Goal: Information Seeking & Learning: Learn about a topic

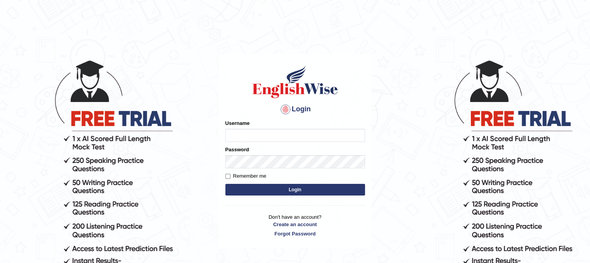
type input "PunamRijal"
click at [298, 189] on button "Login" at bounding box center [295, 190] width 140 height 12
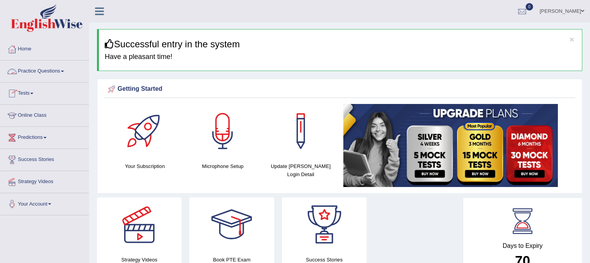
click at [50, 76] on link "Practice Questions" at bounding box center [44, 70] width 88 height 19
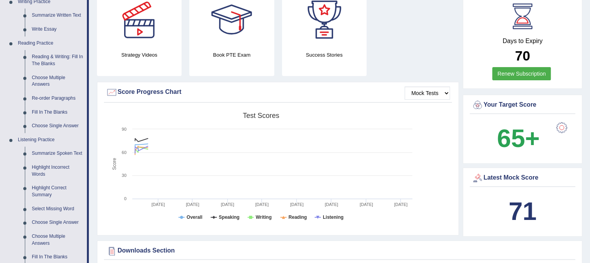
scroll to position [208, 0]
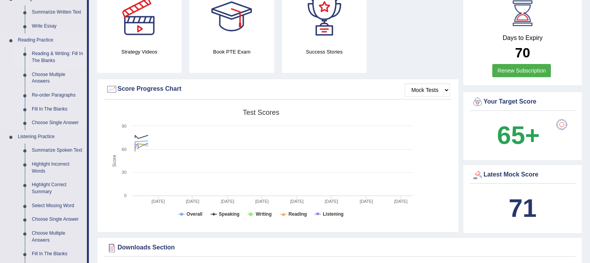
click at [50, 61] on link "Reading & Writing: Fill In The Blanks" at bounding box center [57, 57] width 59 height 21
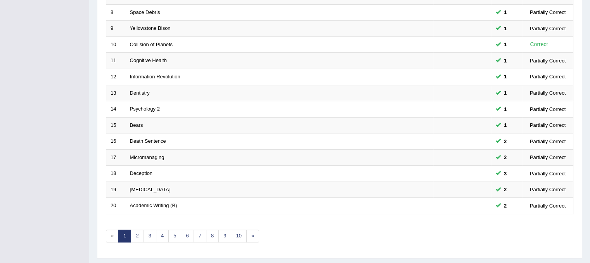
scroll to position [248, 0]
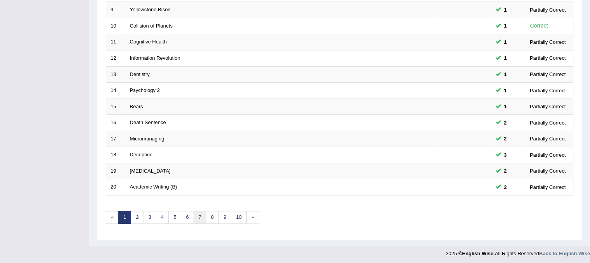
click at [194, 220] on link "7" at bounding box center [200, 217] width 13 height 13
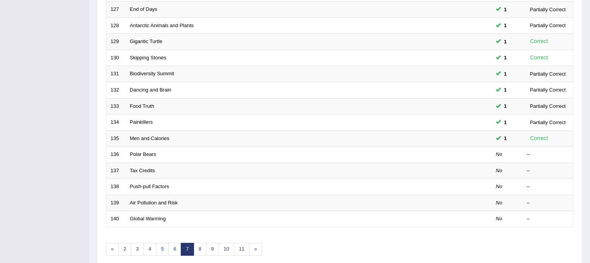
scroll to position [248, 0]
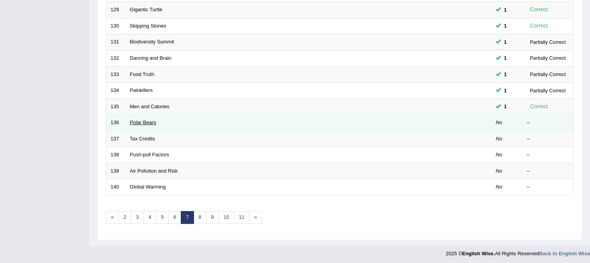
click at [148, 123] on link "Polar Bears" at bounding box center [143, 122] width 26 height 6
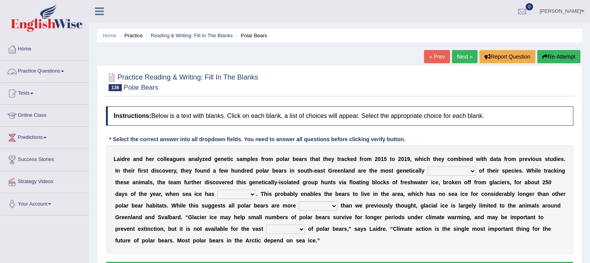
click at [44, 71] on link "Practice Questions" at bounding box center [44, 70] width 88 height 19
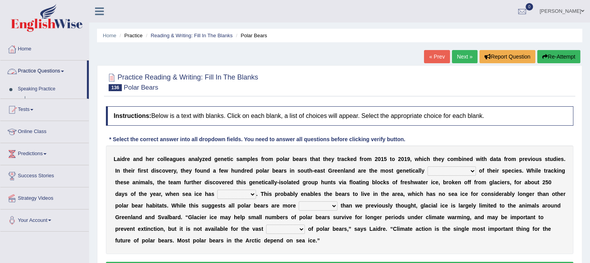
click at [44, 71] on link "Practice Questions" at bounding box center [43, 70] width 87 height 19
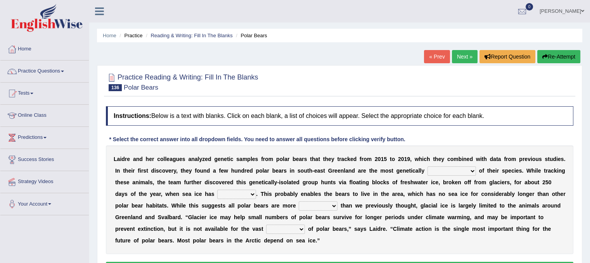
click at [435, 52] on link "« Prev" at bounding box center [437, 56] width 26 height 13
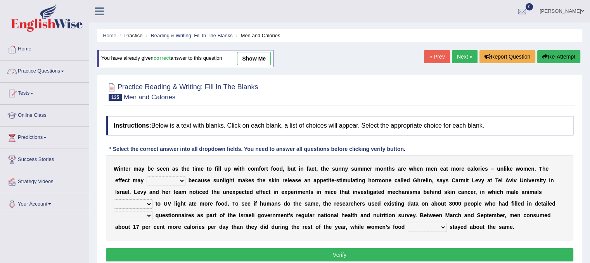
click at [32, 69] on link "Practice Questions" at bounding box center [44, 70] width 88 height 19
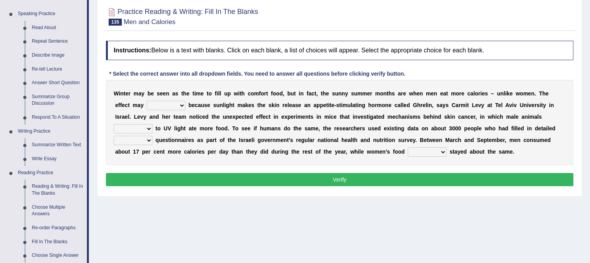
scroll to position [78, 0]
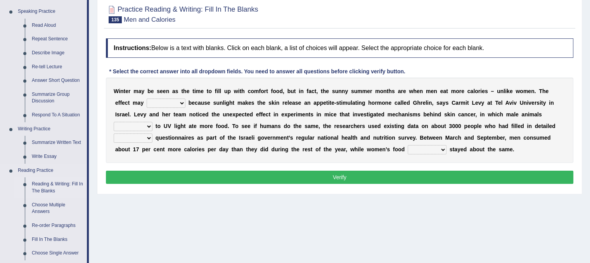
click at [75, 183] on link "Reading & Writing: Fill In The Blanks" at bounding box center [57, 187] width 59 height 21
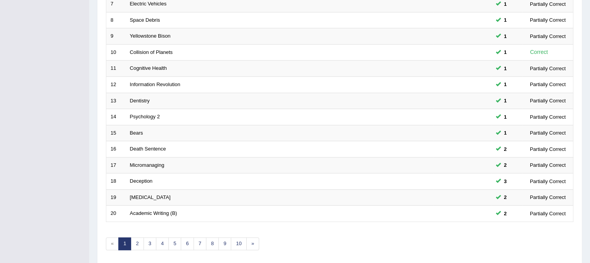
scroll to position [236, 0]
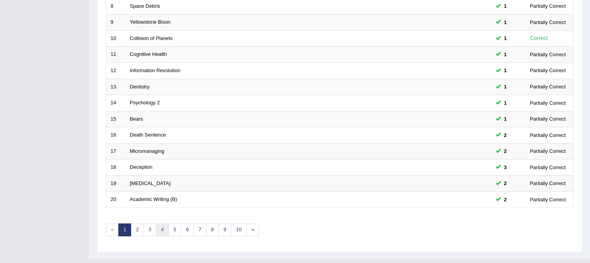
click at [164, 233] on link "4" at bounding box center [162, 229] width 13 height 13
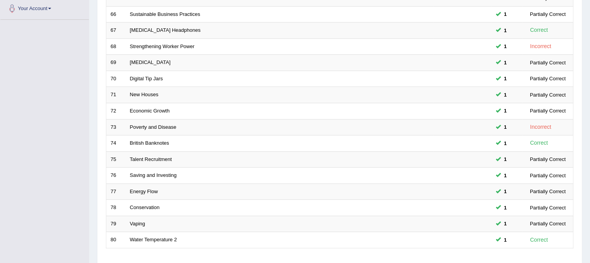
scroll to position [241, 0]
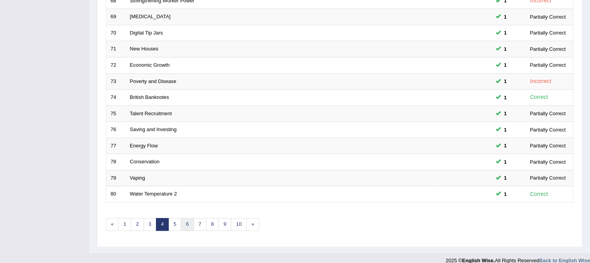
click at [183, 220] on link "6" at bounding box center [187, 224] width 13 height 13
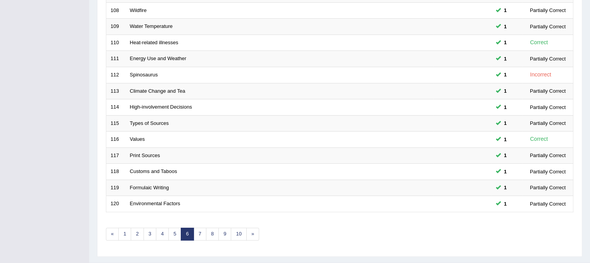
scroll to position [248, 0]
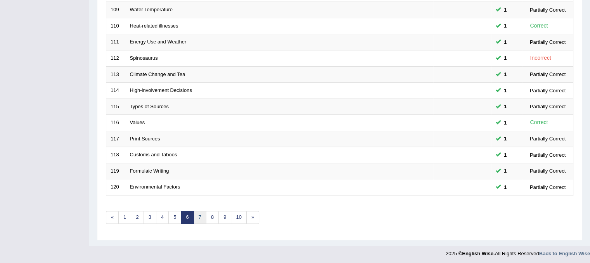
click at [197, 214] on link "7" at bounding box center [200, 217] width 13 height 13
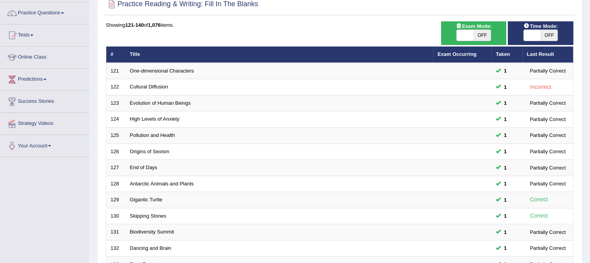
scroll to position [57, 0]
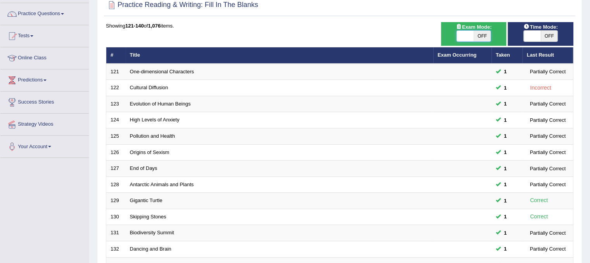
click at [459, 36] on span at bounding box center [465, 36] width 17 height 11
checkbox input "true"
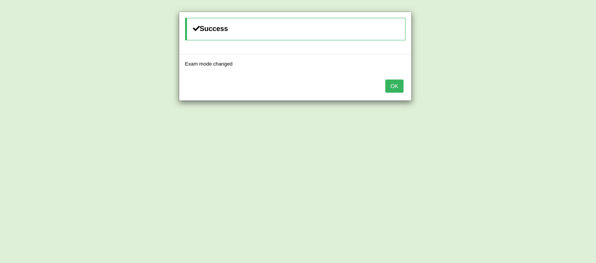
click at [397, 87] on button "OK" at bounding box center [394, 86] width 18 height 13
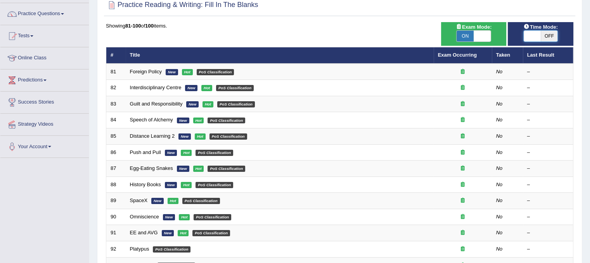
click at [526, 36] on span at bounding box center [532, 36] width 17 height 11
checkbox input "true"
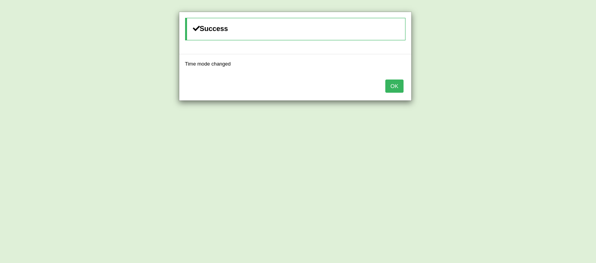
click at [401, 84] on button "OK" at bounding box center [394, 86] width 18 height 13
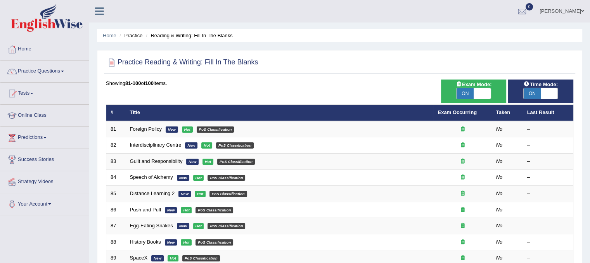
drag, startPoint x: 586, startPoint y: 54, endPoint x: 583, endPoint y: 188, distance: 134.2
click at [583, 188] on div "Home Practice Reading & Writing: Fill In The Blanks Practice Reading & Writing:…" at bounding box center [339, 247] width 501 height 494
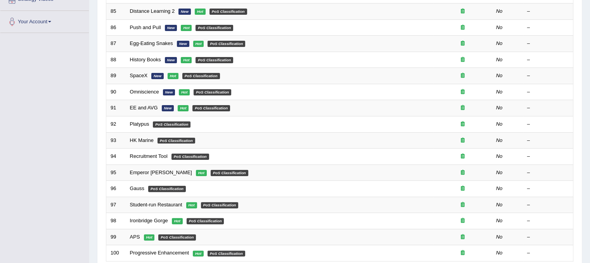
scroll to position [248, 0]
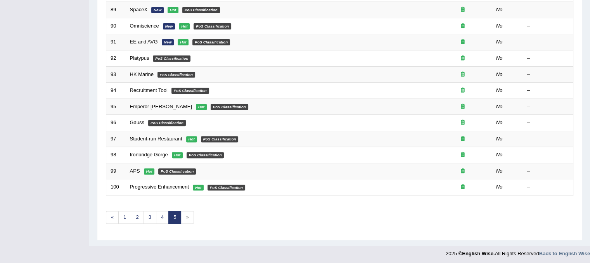
click at [189, 218] on span "»" at bounding box center [187, 217] width 13 height 13
click at [111, 215] on link "«" at bounding box center [112, 217] width 13 height 13
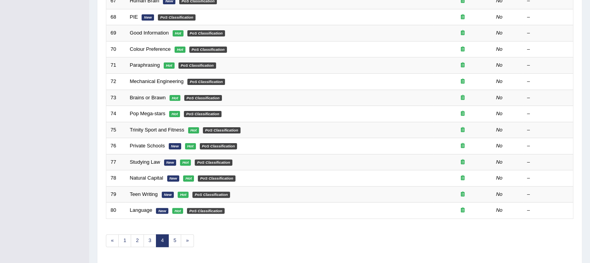
scroll to position [248, 0]
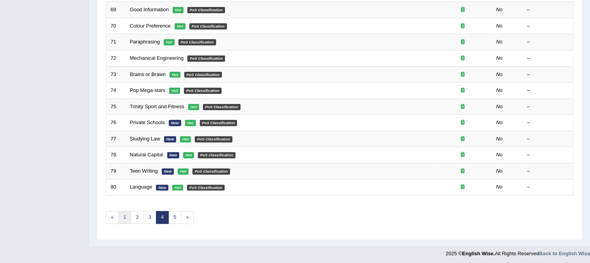
click at [120, 216] on link "1" at bounding box center [124, 217] width 13 height 13
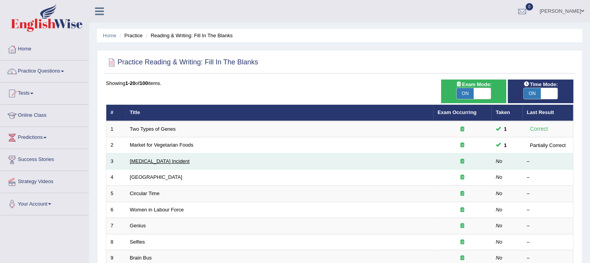
click at [145, 158] on link "[MEDICAL_DATA] Incident" at bounding box center [160, 161] width 60 height 6
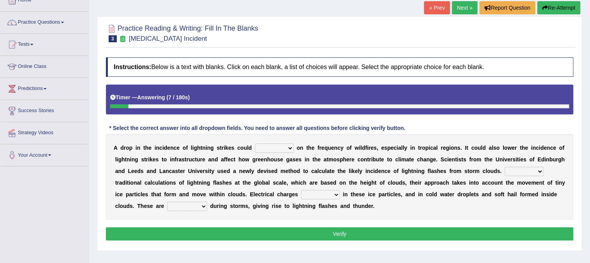
scroll to position [34, 0]
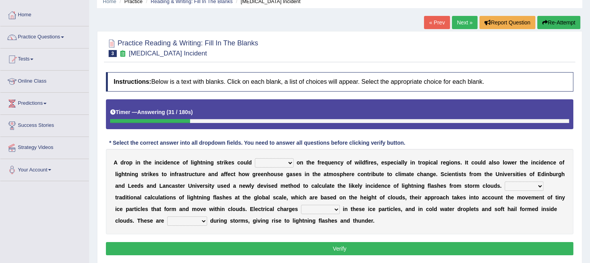
click at [292, 161] on select "dwell focus impact depend" at bounding box center [274, 162] width 39 height 9
click at [255, 158] on select "dwell focus impact depend" at bounding box center [274, 162] width 39 height 9
click at [287, 160] on select "dwell focus impact depend" at bounding box center [274, 162] width 39 height 9
click at [255, 158] on select "dwell focus impact depend" at bounding box center [274, 162] width 39 height 9
click at [292, 159] on select "dwell focus impact depend" at bounding box center [274, 162] width 39 height 9
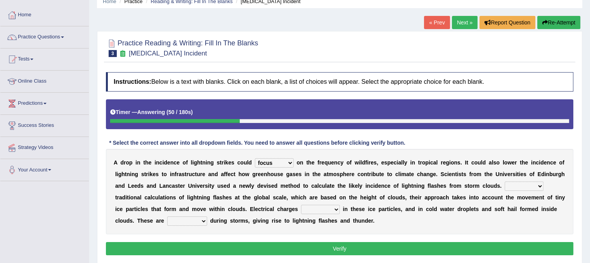
select select "impact"
click at [255, 158] on select "dwell focus impact depend" at bounding box center [274, 162] width 39 height 9
click at [533, 184] on select "Unlike Unless Except Besides" at bounding box center [524, 186] width 39 height 9
select select "Unlike"
click at [505, 182] on select "Unlike Unless Except Besides" at bounding box center [524, 186] width 39 height 9
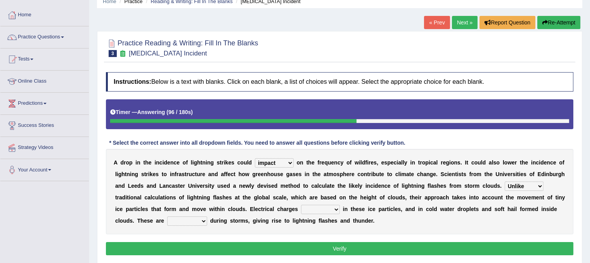
click at [336, 210] on select "run off build up mess up zoom in" at bounding box center [320, 209] width 39 height 9
select select "build up"
click at [301, 205] on select "run off build up mess up zoom in" at bounding box center [320, 209] width 39 height 9
click at [202, 218] on select "collected diverted rounded discharged" at bounding box center [187, 220] width 40 height 9
select select "discharged"
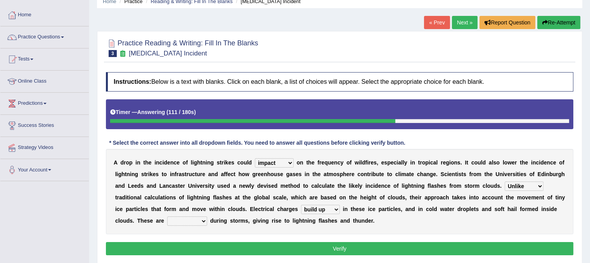
click at [167, 216] on select "collected diverted rounded discharged" at bounding box center [187, 220] width 40 height 9
click at [296, 253] on button "Verify" at bounding box center [339, 248] width 467 height 13
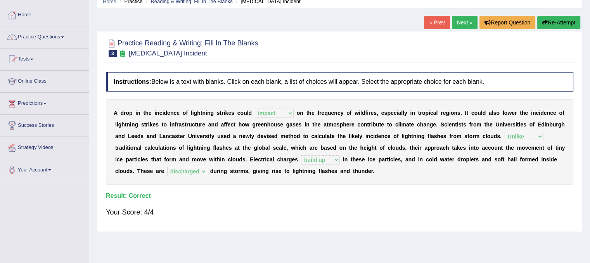
click at [463, 19] on link "Next »" at bounding box center [465, 22] width 26 height 13
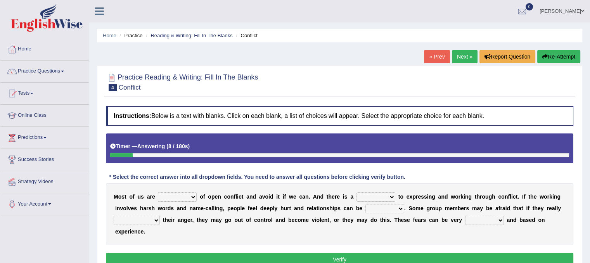
click at [187, 197] on select "panic scared horrible fear" at bounding box center [177, 196] width 39 height 9
click at [158, 192] on select "panic scared horrible fear" at bounding box center [177, 196] width 39 height 9
click at [193, 197] on select "panic scared horrible fear" at bounding box center [177, 196] width 39 height 9
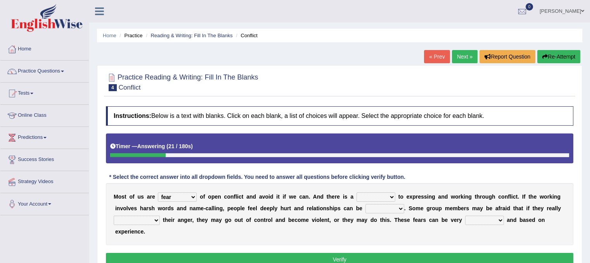
select select "scared"
click at [158, 192] on select "panic scared horrible fear" at bounding box center [177, 196] width 39 height 9
click at [386, 194] on select "hazard challenge risk danger" at bounding box center [375, 196] width 39 height 9
select select "risk"
click at [356, 192] on select "hazard challenge risk danger" at bounding box center [375, 196] width 39 height 9
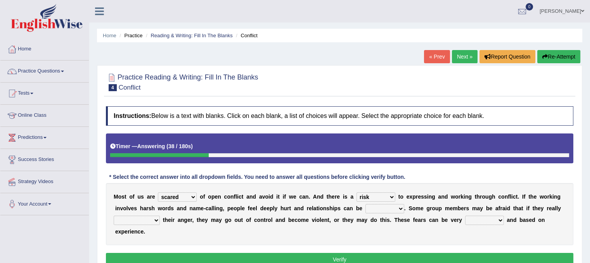
click at [401, 209] on select "injured opted impaired damaged" at bounding box center [384, 208] width 39 height 9
select select "opted"
click at [365, 204] on select "injured opted impaired damaged" at bounding box center [384, 208] width 39 height 9
click at [154, 222] on select "express say communicate hide" at bounding box center [137, 220] width 46 height 9
select select "express"
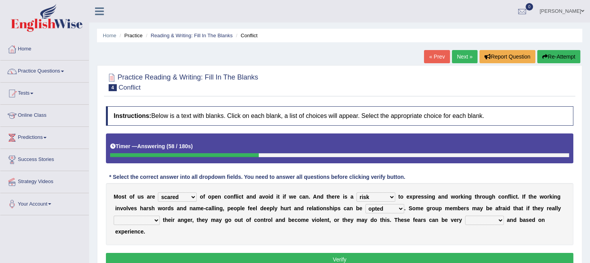
click at [114, 216] on select "express say communicate hide" at bounding box center [137, 220] width 46 height 9
click at [495, 222] on select "real vivid tangible concrete" at bounding box center [484, 220] width 39 height 9
select select "real"
click at [465, 216] on select "real vivid tangible concrete" at bounding box center [484, 220] width 39 height 9
click at [407, 258] on button "Verify" at bounding box center [339, 259] width 467 height 13
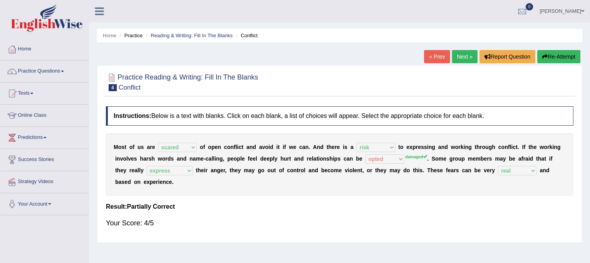
click at [407, 258] on div "Home Practice Reading & Writing: Fill In The Blanks Conflict « Prev Next » Repo…" at bounding box center [339, 194] width 501 height 388
click at [455, 53] on link "Next »" at bounding box center [465, 56] width 26 height 13
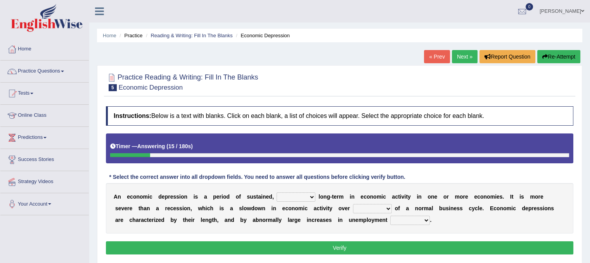
click at [305, 200] on select "variation promotion downturn reduction" at bounding box center [296, 196] width 39 height 9
select select "downturn"
click at [277, 192] on select "variation promotion downturn reduction" at bounding box center [296, 196] width 39 height 9
click at [393, 208] on b at bounding box center [393, 208] width 3 height 6
click at [389, 207] on select "an era the course a tally the year" at bounding box center [372, 208] width 39 height 9
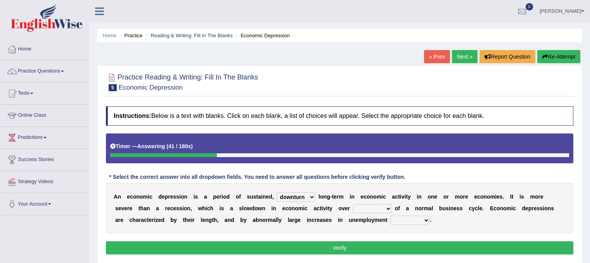
select select "the year"
click at [353, 204] on select "an era the course a tally the year" at bounding box center [372, 208] width 39 height 9
click at [425, 218] on select "calculation bias ratio rate" at bounding box center [410, 220] width 40 height 9
select select "ratio"
click at [390, 216] on select "calculation bias ratio rate" at bounding box center [410, 220] width 40 height 9
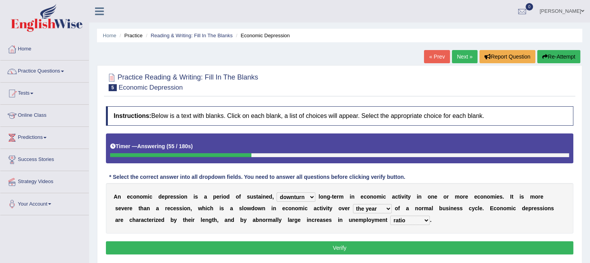
click at [343, 249] on button "Verify" at bounding box center [339, 247] width 467 height 13
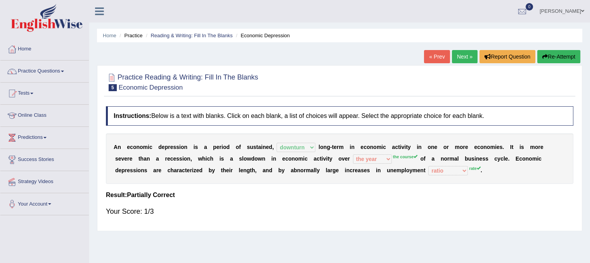
click at [470, 55] on link "Next »" at bounding box center [465, 56] width 26 height 13
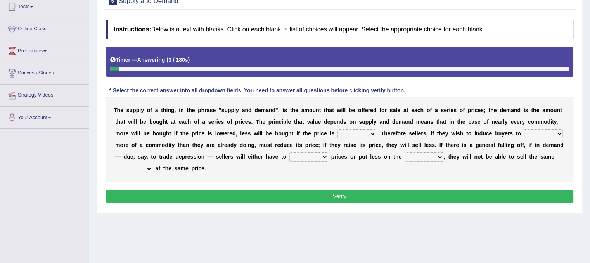
scroll to position [93, 0]
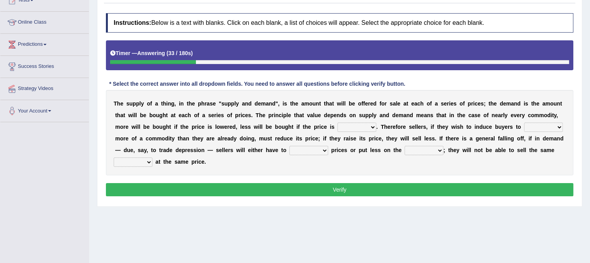
click at [376, 129] on b "." at bounding box center [377, 127] width 2 height 6
click at [372, 126] on select "higher kept folded raised" at bounding box center [356, 127] width 39 height 9
select select "raised"
click at [337, 123] on select "higher kept folded raised" at bounding box center [356, 127] width 39 height 9
drag, startPoint x: 367, startPoint y: 177, endPoint x: 445, endPoint y: 125, distance: 93.2
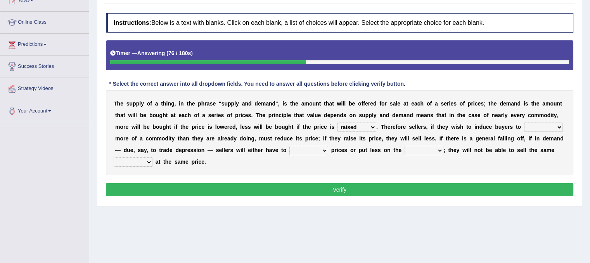
click at [445, 125] on div "Instructions: Below is a text with blanks. Click on each blank, a list of choic…" at bounding box center [339, 105] width 471 height 193
click at [561, 127] on select "remove judge hide take" at bounding box center [543, 127] width 39 height 9
select select "remove"
click at [524, 123] on select "remove judge hide take" at bounding box center [543, 127] width 39 height 9
click at [334, 151] on b "p" at bounding box center [332, 150] width 3 height 6
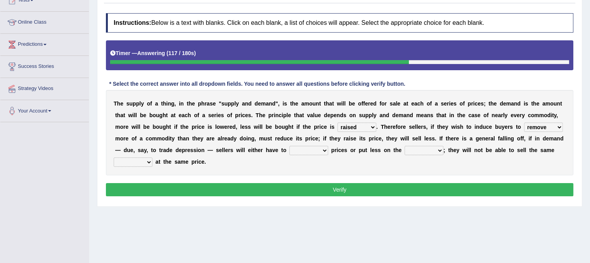
click at [325, 151] on select "trade treat describe reduce" at bounding box center [308, 150] width 39 height 9
select select "reduce"
click at [289, 146] on select "trade treat describe reduce" at bounding box center [308, 150] width 39 height 9
click at [436, 146] on select "store way market panel" at bounding box center [424, 150] width 39 height 9
click at [147, 161] on select "quality patch amount deal" at bounding box center [133, 161] width 39 height 9
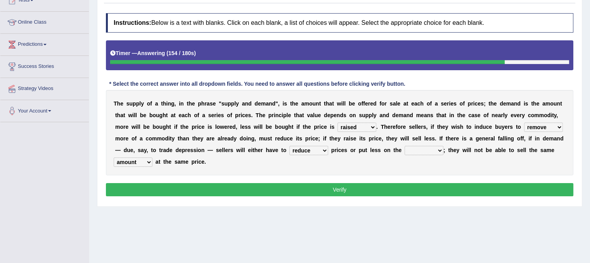
click at [114, 157] on select "quality patch amount deal" at bounding box center [133, 161] width 39 height 9
click at [436, 148] on select "store way market panel" at bounding box center [424, 150] width 39 height 9
click at [152, 159] on select "quality patch amount deal" at bounding box center [133, 161] width 39 height 9
select select "quality"
click at [114, 157] on select "quality patch amount deal" at bounding box center [133, 161] width 39 height 9
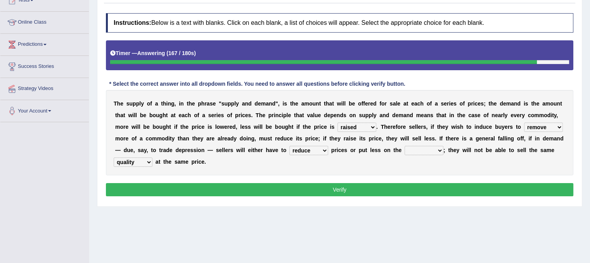
click at [125, 182] on div "Instructions: Below is a text with blanks. Click on each blank, a list of choic…" at bounding box center [339, 105] width 471 height 193
click at [430, 149] on select "store way market panel" at bounding box center [424, 150] width 39 height 9
select select "market"
click at [405, 146] on select "store way market panel" at bounding box center [424, 150] width 39 height 9
click at [427, 187] on button "Verify" at bounding box center [339, 189] width 467 height 13
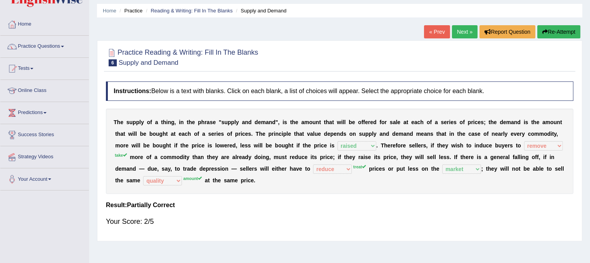
scroll to position [0, 0]
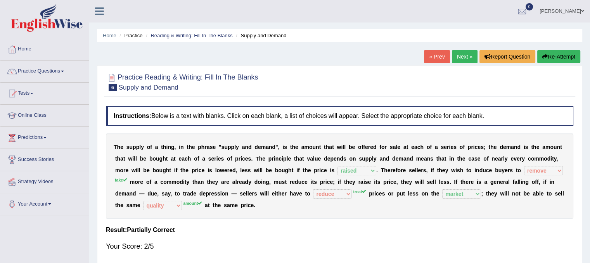
click at [469, 56] on link "Next »" at bounding box center [465, 56] width 26 height 13
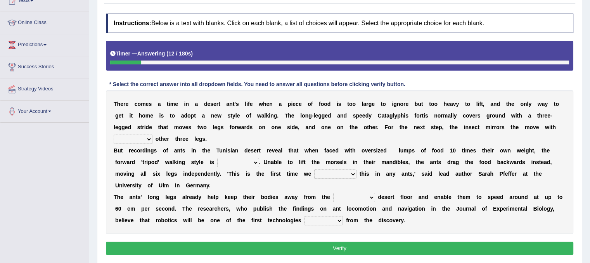
scroll to position [93, 0]
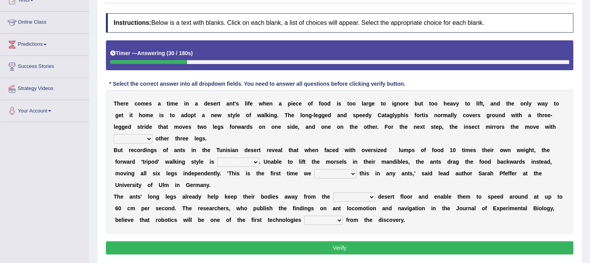
click at [149, 142] on select "her its there his" at bounding box center [133, 138] width 39 height 9
click at [114, 134] on select "her its there his" at bounding box center [133, 138] width 39 height 9
click at [137, 142] on select "her its there his" at bounding box center [133, 138] width 39 height 9
select select "its"
click at [114, 134] on select "her its there his" at bounding box center [133, 138] width 39 height 9
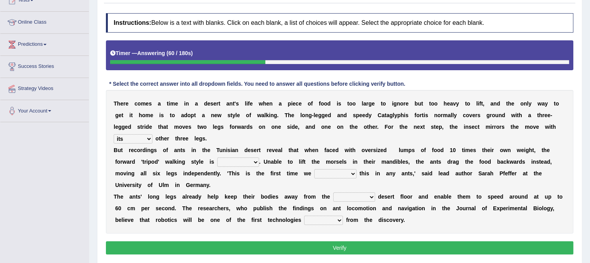
click at [254, 160] on select "abandoned abandon abandoning abandoned" at bounding box center [238, 161] width 42 height 9
drag, startPoint x: 254, startPoint y: 160, endPoint x: 206, endPoint y: 156, distance: 48.7
click at [206, 156] on div "T h e r e c o m e s a t i m e i n a d e s e r t a n t ' s l i f e w h e n a p i…" at bounding box center [339, 162] width 467 height 144
click at [254, 163] on select "abandoned abandon abandoning abandoned" at bounding box center [238, 161] width 42 height 9
select select "abandoned"
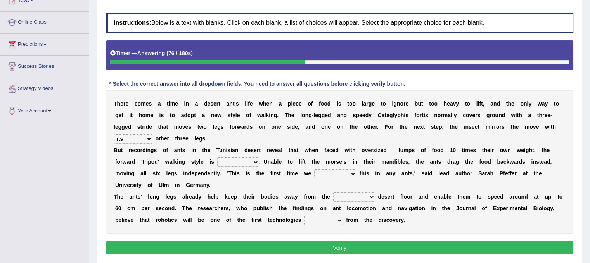
click at [217, 157] on select "abandoned abandon abandoning abandoned" at bounding box center [238, 161] width 42 height 9
click at [351, 176] on select "saw seen having seen have seen" at bounding box center [335, 173] width 42 height 9
select select "saw"
click at [314, 169] on select "saw seen having seen have seen" at bounding box center [335, 173] width 42 height 9
click at [369, 199] on select "emotional stuck unsensored scorching" at bounding box center [354, 196] width 42 height 9
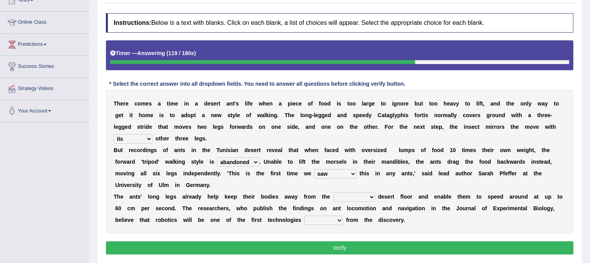
select select "scorching"
click at [333, 192] on select "emotional stuck unsensored scorching" at bounding box center [354, 196] width 42 height 9
click at [335, 238] on div "Instructions: Below is a text with blanks. Click on each blank, a list of choic…" at bounding box center [339, 134] width 471 height 251
click at [335, 221] on select "benefited benefit to benefit benefits" at bounding box center [323, 220] width 39 height 9
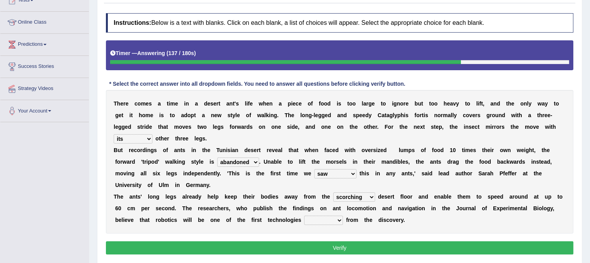
click at [339, 223] on select "benefited benefit to benefit benefits" at bounding box center [323, 220] width 39 height 9
select select "to benefit"
click at [304, 216] on select "benefited benefit to benefit benefits" at bounding box center [323, 220] width 39 height 9
click at [337, 249] on button "Verify" at bounding box center [339, 247] width 467 height 13
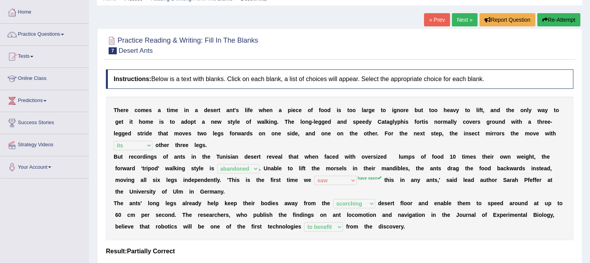
scroll to position [0, 0]
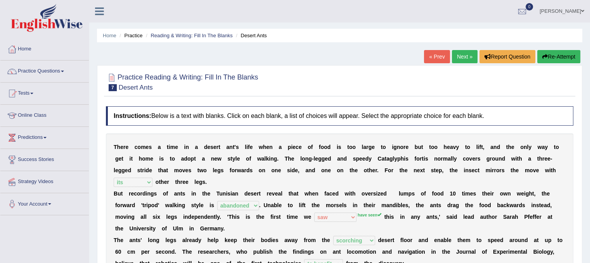
click at [464, 50] on link "Next »" at bounding box center [465, 56] width 26 height 13
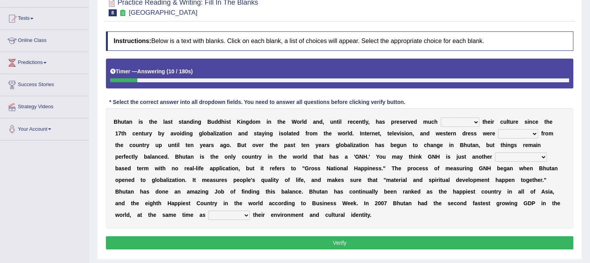
scroll to position [62, 0]
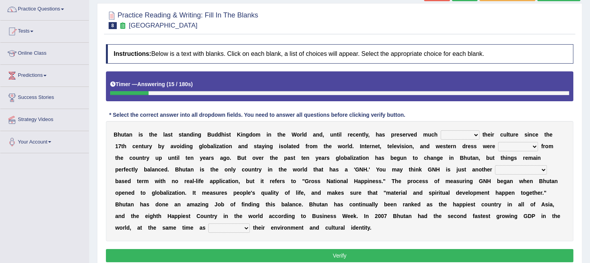
click at [475, 137] on select "of about to for" at bounding box center [460, 134] width 39 height 9
select select "about"
click at [441, 130] on select "of about to for" at bounding box center [460, 134] width 39 height 9
click at [537, 146] on select "summoned observed displayed banned" at bounding box center [518, 146] width 40 height 9
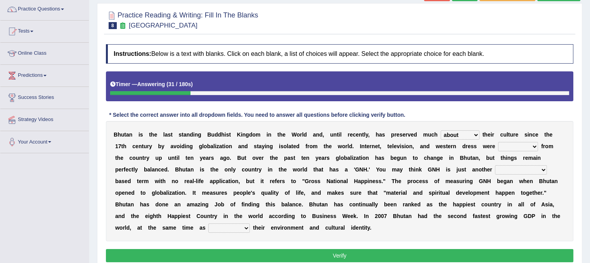
click at [537, 146] on select "summoned observed displayed banned" at bounding box center [518, 146] width 40 height 9
select select "banned"
click at [498, 142] on select "summoned observed displayed banned" at bounding box center [518, 146] width 40 height 9
click at [541, 173] on select "statistically barely overwhelmingly roughly" at bounding box center [521, 169] width 52 height 9
select select "roughly"
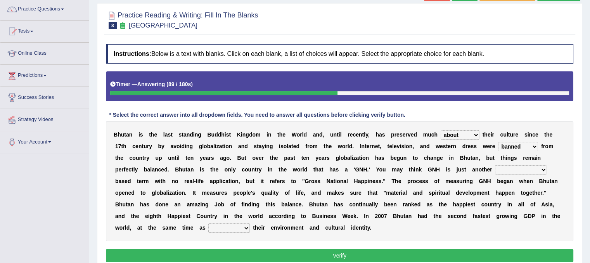
click at [495, 165] on select "statistically barely overwhelmingly roughly" at bounding box center [521, 169] width 52 height 9
click at [218, 227] on select "demeaning intruding maintaining mourning" at bounding box center [229, 227] width 42 height 9
select select "intruding"
click at [208, 223] on select "demeaning intruding maintaining mourning" at bounding box center [229, 227] width 42 height 9
click at [250, 252] on button "Verify" at bounding box center [339, 255] width 467 height 13
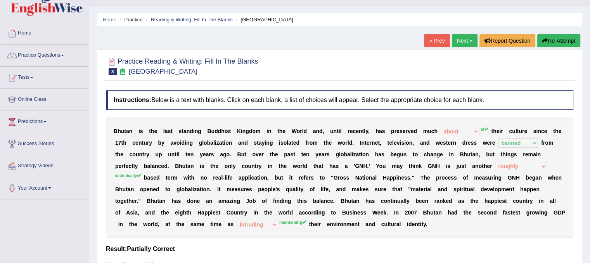
scroll to position [16, 0]
click at [460, 39] on link "Next »" at bounding box center [465, 41] width 26 height 13
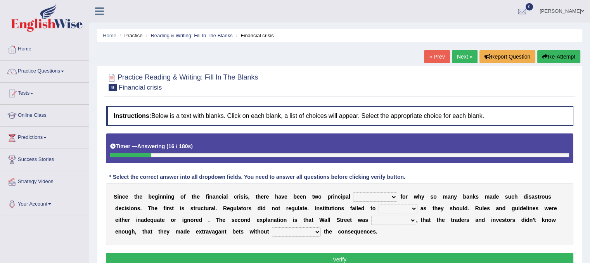
click at [391, 193] on select "explanations debates excuses examples" at bounding box center [375, 196] width 44 height 9
select select "explanations"
click at [353, 192] on select "explanations debates excuses examples" at bounding box center [375, 196] width 44 height 9
click at [389, 194] on select "explanations debates excuses examples" at bounding box center [375, 196] width 44 height 9
click at [432, 243] on div "S i n c e t h e b e g i n n i n g o f t h e f i n a n c i a l c r i s i s , t h…" at bounding box center [339, 214] width 467 height 62
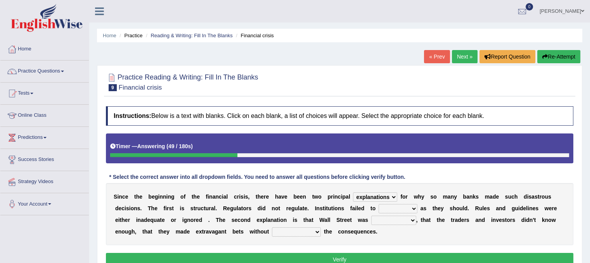
click at [414, 207] on select "function use stabilize maintain" at bounding box center [398, 208] width 39 height 9
select select "function"
click at [379, 204] on select "function use stabilize maintain" at bounding box center [398, 208] width 39 height 9
click at [414, 220] on select "rough rampant incompetent irresponsible" at bounding box center [393, 220] width 45 height 9
select select "irresponsible"
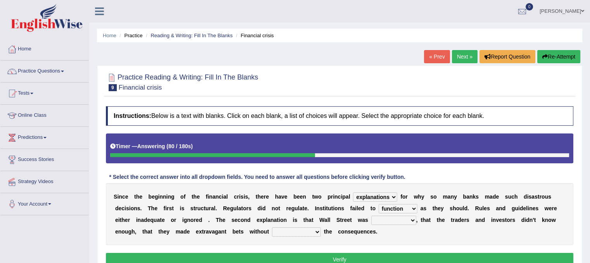
click at [371, 216] on select "rough rampant incompetent irresponsible" at bounding box center [393, 220] width 45 height 9
click at [317, 235] on select "counting understanding correcting valuing" at bounding box center [296, 231] width 49 height 9
select select "understanding"
click at [272, 227] on select "counting understanding correcting valuing" at bounding box center [296, 231] width 49 height 9
click button "Verify"
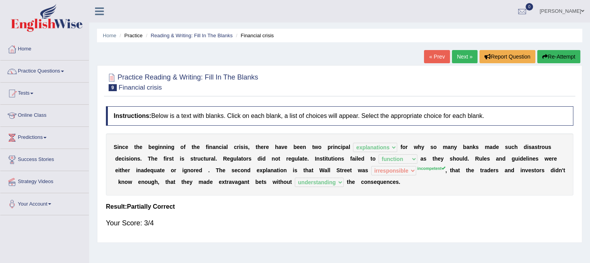
click link "Next »"
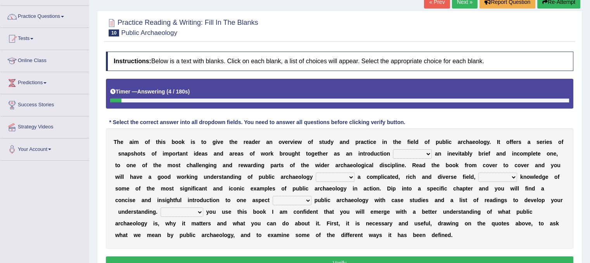
scroll to position [55, 0]
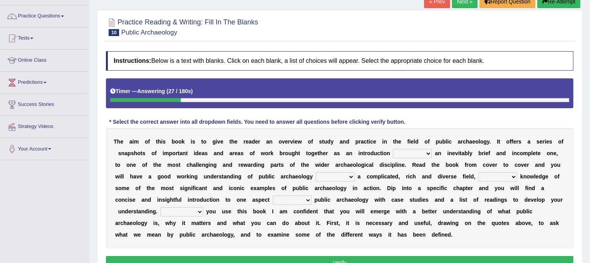
click at [433, 152] on b at bounding box center [433, 153] width 3 height 6
click at [429, 152] on select "because albeit unless despite" at bounding box center [412, 153] width 39 height 9
drag, startPoint x: 400, startPoint y: 216, endPoint x: 427, endPoint y: 154, distance: 67.8
click at [427, 154] on div "T h e a i m o f t h i s b o o k i s t o g i v e t h e r e a d e r a n o v e r v…" at bounding box center [339, 188] width 467 height 120
click at [427, 154] on select "because albeit unless despite" at bounding box center [412, 153] width 39 height 9
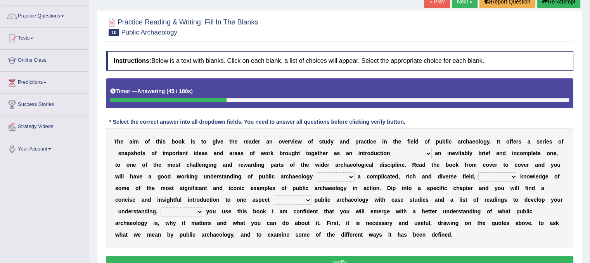
select select "despite"
click at [393, 149] on select "because albeit unless despite" at bounding box center [412, 153] width 39 height 9
click at [353, 176] on select "for along with as" at bounding box center [335, 176] width 39 height 9
select select "along"
click at [316, 172] on select "for along with as" at bounding box center [335, 176] width 39 height 9
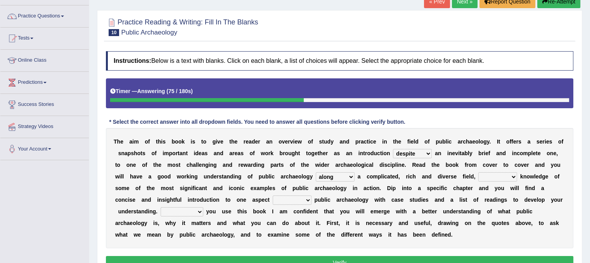
click at [509, 172] on select "despite of whatever as well as as though" at bounding box center [497, 176] width 39 height 9
click at [509, 174] on select "despite of whatever as well as as though" at bounding box center [497, 176] width 39 height 9
select select "as well as"
click at [478, 172] on select "despite of whatever as well as as though" at bounding box center [497, 176] width 39 height 9
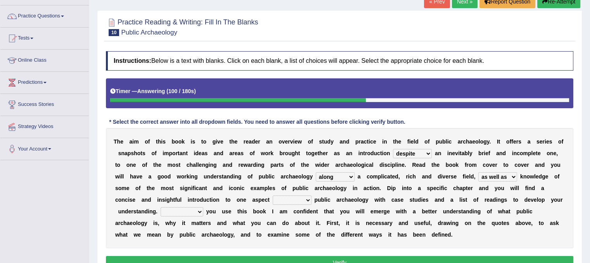
click at [306, 198] on select "in on by of" at bounding box center [292, 200] width 39 height 9
select select "of"
click at [273, 196] on select "in on by of" at bounding box center [292, 200] width 39 height 9
click at [203, 213] on b at bounding box center [204, 211] width 3 height 6
click at [203, 211] on b at bounding box center [204, 211] width 3 height 6
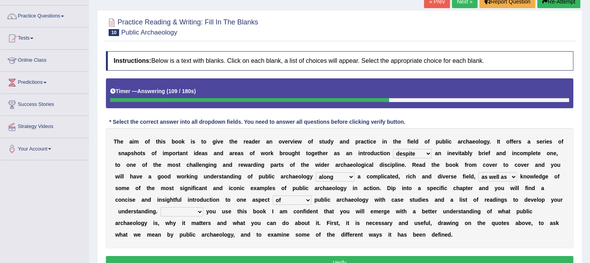
click at [194, 211] on select "Even That However Considering" at bounding box center [182, 211] width 43 height 9
drag, startPoint x: 194, startPoint y: 211, endPoint x: 191, endPoint y: 215, distance: 4.4
click at [191, 215] on select "Even That However Considering" at bounding box center [182, 211] width 43 height 9
select select "Even"
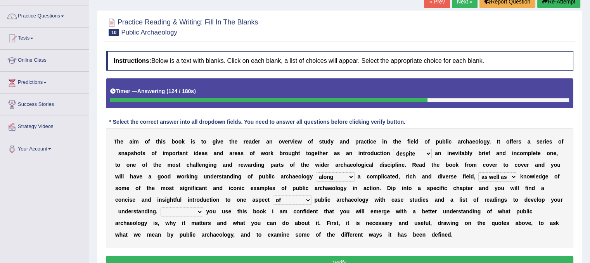
click at [161, 207] on select "Even That However Considering" at bounding box center [182, 211] width 43 height 9
click at [227, 256] on button "Verify" at bounding box center [339, 262] width 467 height 13
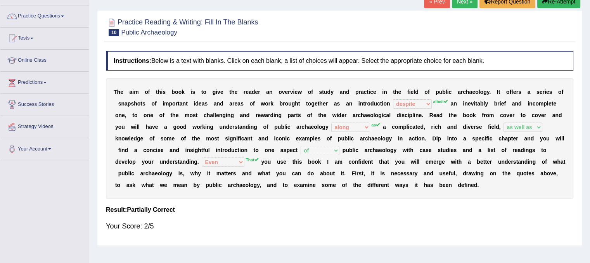
click at [456, 3] on link "Next »" at bounding box center [465, 1] width 26 height 13
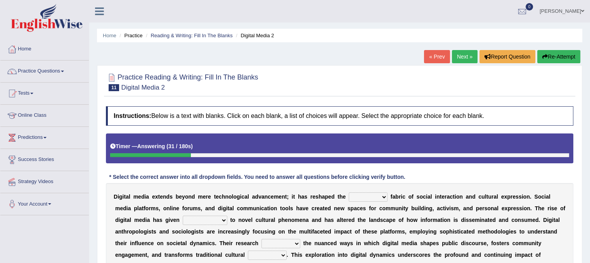
click at [556, 58] on button "Re-Attempt" at bounding box center [558, 56] width 43 height 13
drag, startPoint x: 562, startPoint y: 64, endPoint x: 569, endPoint y: 143, distance: 79.1
click at [569, 143] on div "Home Practice Reading & Writing: Fill In The Blanks Digital Media 2 « Prev Next…" at bounding box center [339, 194] width 501 height 388
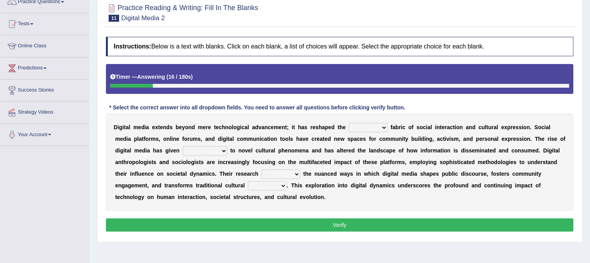
scroll to position [71, 0]
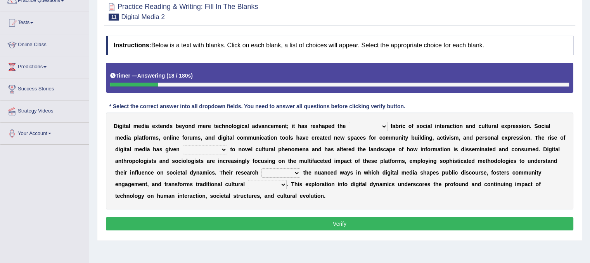
click at [385, 122] on select "very somehow somewhat both" at bounding box center [368, 126] width 39 height 9
select select "both"
click at [349, 122] on select "very somehow somewhat both" at bounding box center [368, 126] width 39 height 9
click at [224, 147] on select "movement sight development birth" at bounding box center [205, 149] width 45 height 9
select select "birth"
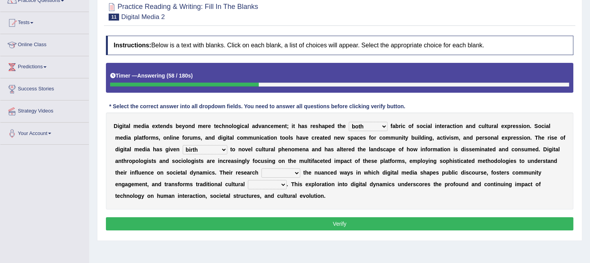
click at [183, 145] on select "movement sight development birth" at bounding box center [205, 149] width 45 height 9
click at [291, 169] on select "installs examines claims admits" at bounding box center [280, 172] width 39 height 9
select select "examines"
click at [261, 168] on select "installs examines claims admits" at bounding box center [280, 172] width 39 height 9
click at [283, 187] on select "practices manuals cores comments" at bounding box center [267, 184] width 39 height 9
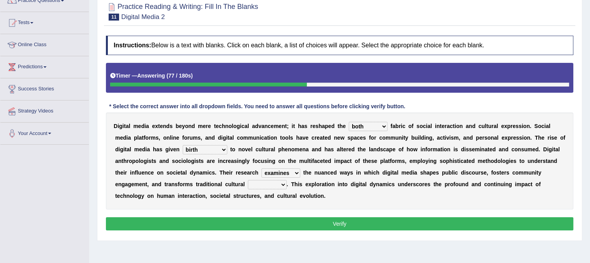
select select "practices"
click at [248, 180] on select "practices manuals cores comments" at bounding box center [267, 184] width 39 height 9
click at [288, 221] on button "Verify" at bounding box center [339, 223] width 467 height 13
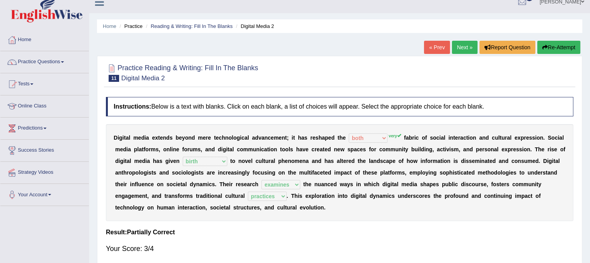
scroll to position [0, 0]
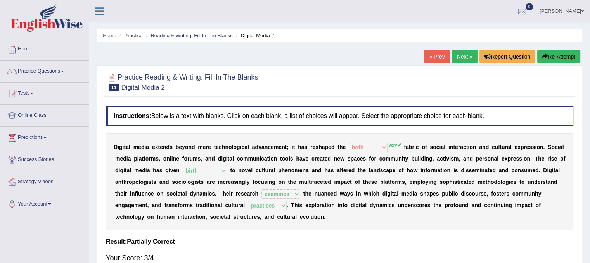
click at [458, 59] on link "Next »" at bounding box center [465, 56] width 26 height 13
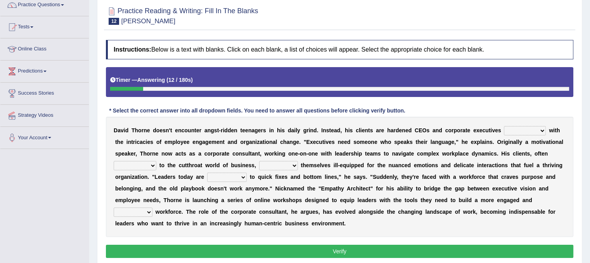
scroll to position [124, 0]
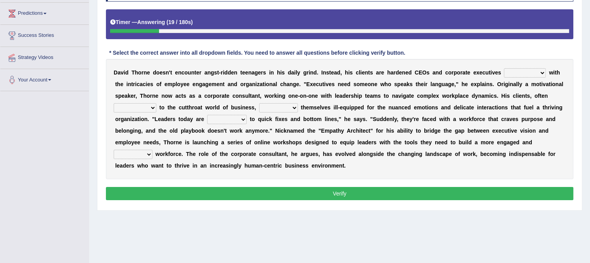
click at [543, 74] on select "mastering subscribing grappling disputing" at bounding box center [525, 72] width 42 height 9
select select "mastering"
click at [504, 68] on select "mastering subscribing grappling disputing" at bounding box center [525, 72] width 42 height 9
click at [149, 107] on select "applicable immune accustomed allergic" at bounding box center [135, 107] width 43 height 9
click at [114, 103] on select "applicable immune accustomed allergic" at bounding box center [135, 107] width 43 height 9
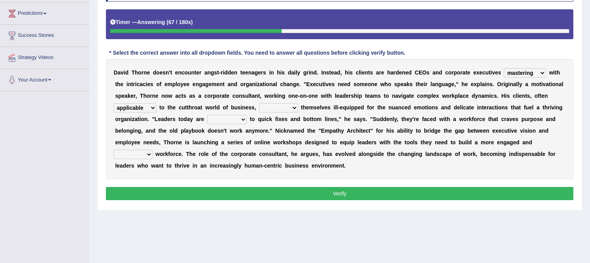
click at [154, 107] on select "applicable immune accustomed allergic" at bounding box center [135, 107] width 43 height 9
select select "accustomed"
click at [114, 103] on select "applicable immune accustomed allergic" at bounding box center [135, 107] width 43 height 9
click at [292, 107] on select "assure note find seem" at bounding box center [278, 107] width 39 height 9
select select "assure"
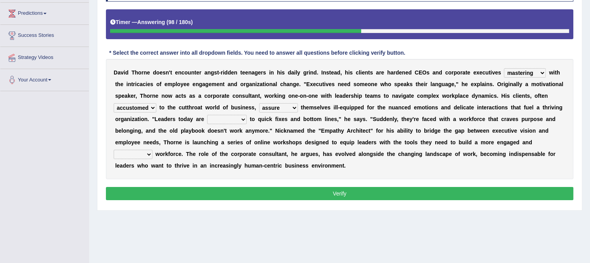
click at [259, 103] on select "assure note find seem" at bounding box center [278, 107] width 39 height 9
click at [242, 118] on select "to use using used being used" at bounding box center [227, 119] width 40 height 9
select select "being used"
click at [207, 115] on select "to use using used being used" at bounding box center [227, 119] width 40 height 9
click at [149, 155] on select "extensive beneficial productive directive" at bounding box center [133, 154] width 39 height 9
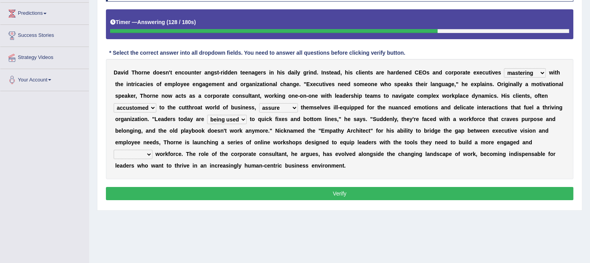
select select "extensive"
click at [114, 150] on select "extensive beneficial productive directive" at bounding box center [133, 154] width 39 height 9
click at [185, 189] on button "Verify" at bounding box center [339, 193] width 467 height 13
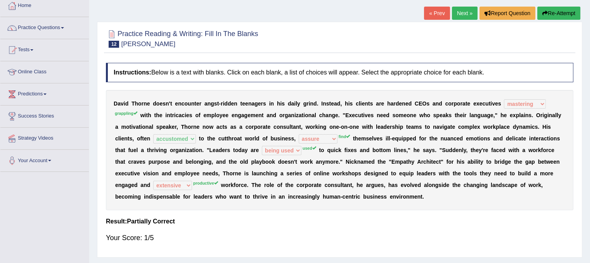
scroll to position [0, 0]
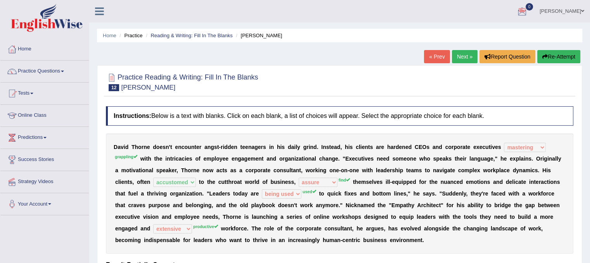
click at [469, 58] on link "Next »" at bounding box center [465, 56] width 26 height 13
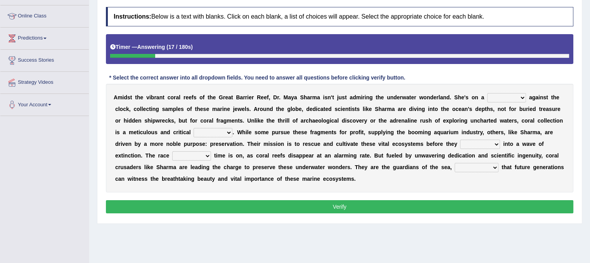
scroll to position [109, 0]
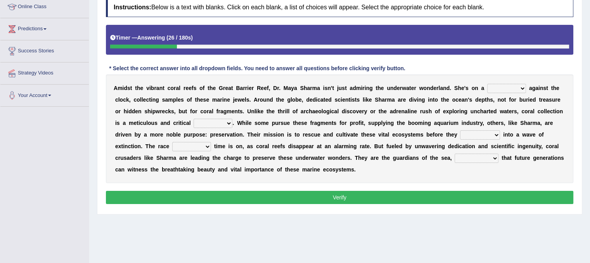
click at [517, 85] on select "debate work trouble mission" at bounding box center [506, 88] width 39 height 9
select select "work"
click at [487, 84] on select "debate work trouble mission" at bounding box center [506, 88] width 39 height 9
click at [227, 121] on select "endeavor resource layer purchase" at bounding box center [213, 123] width 39 height 9
select select "resource"
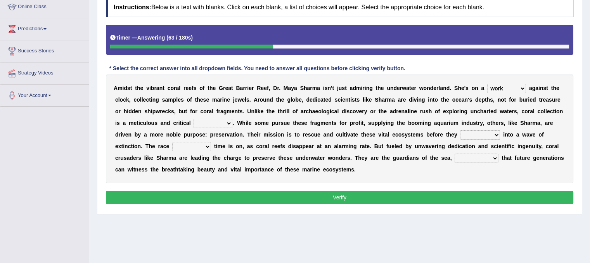
click at [194, 119] on select "endeavor resource layer purchase" at bounding box center [213, 123] width 39 height 9
click at [495, 132] on select "affect experiment whisper vanish" at bounding box center [480, 134] width 40 height 9
click at [475, 188] on div "Instructions: Below is a text with blanks. Click on each blank, a list of choic…" at bounding box center [339, 102] width 471 height 216
click at [497, 133] on select "affect experiment whisper vanish" at bounding box center [480, 134] width 40 height 9
select select "vanish"
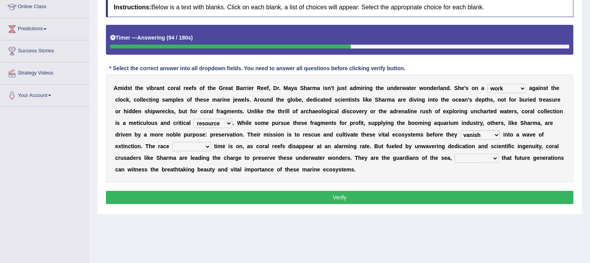
click at [460, 130] on select "affect experiment whisper vanish" at bounding box center [480, 134] width 40 height 9
click at [202, 148] on select "against through into over" at bounding box center [191, 146] width 39 height 9
select select "over"
click at [172, 142] on select "against through into over" at bounding box center [191, 146] width 39 height 9
click at [488, 159] on select "ensuring ensured by ensuring that ensured" at bounding box center [477, 158] width 44 height 9
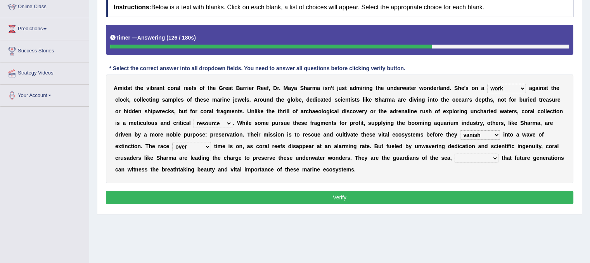
select select "ensuring"
click at [455, 154] on select "ensuring ensured by ensuring that ensured" at bounding box center [477, 158] width 44 height 9
click at [447, 201] on button "Verify" at bounding box center [339, 197] width 467 height 13
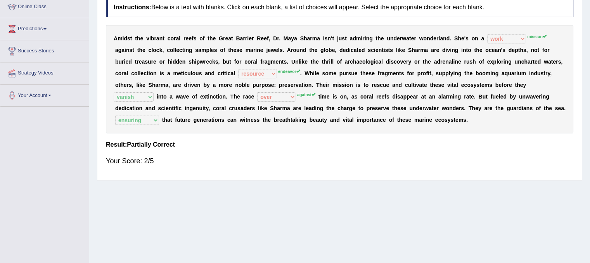
drag, startPoint x: 588, startPoint y: 100, endPoint x: 595, endPoint y: 26, distance: 74.8
click at [590, 26] on html "Toggle navigation Home Practice Questions Speaking Practice Read Aloud Repeat S…" at bounding box center [295, 22] width 590 height 263
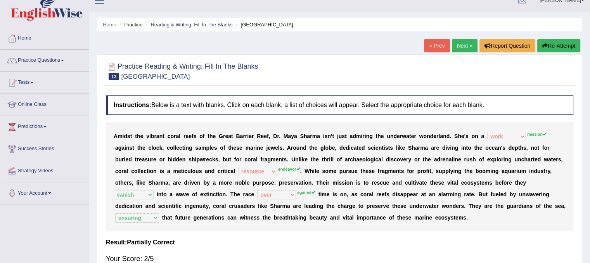
scroll to position [0, 0]
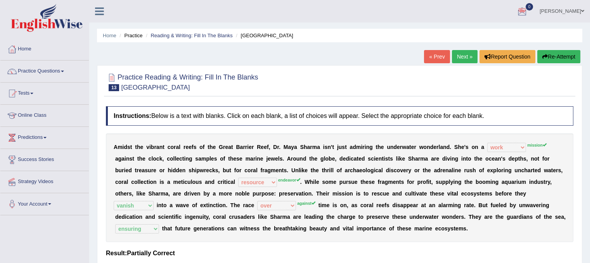
click at [458, 56] on link "Next »" at bounding box center [465, 56] width 26 height 13
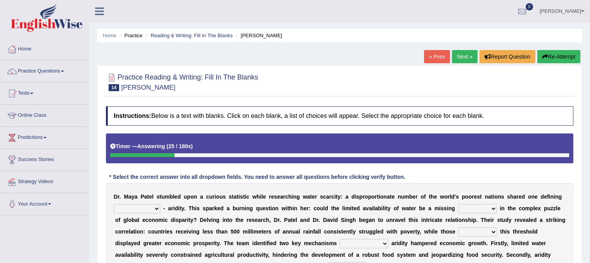
click at [590, 159] on div "Home Practice Reading & Writing: Fill In The Blanks Maya Patel « Prev Next » Re…" at bounding box center [339, 194] width 501 height 388
drag, startPoint x: 590, startPoint y: 159, endPoint x: 591, endPoint y: 201, distance: 42.7
click at [590, 201] on html "Toggle navigation Home Practice Questions Speaking Practice Read Aloud Repeat S…" at bounding box center [295, 131] width 590 height 263
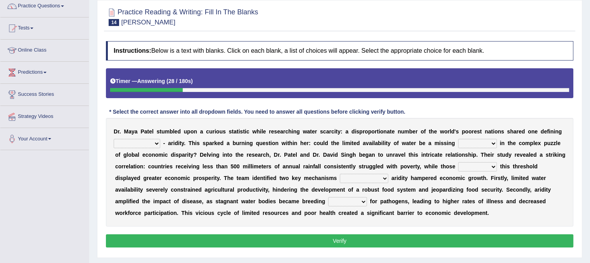
scroll to position [67, 0]
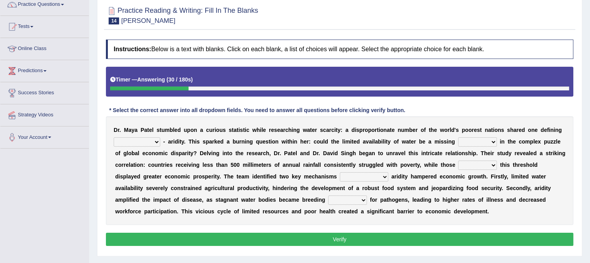
click at [154, 143] on select "economy rhythm characteristic sequence" at bounding box center [137, 141] width 47 height 9
select select "characteristic"
click at [114, 137] on select "economy rhythm characteristic sequence" at bounding box center [137, 141] width 47 height 9
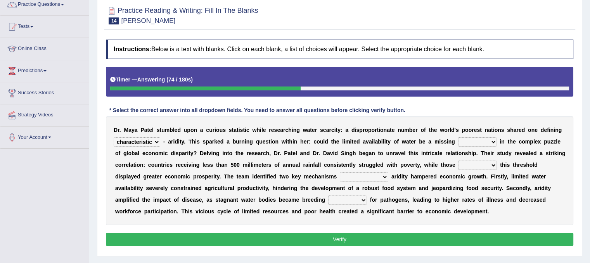
click at [481, 139] on select "piece impact import window" at bounding box center [477, 141] width 39 height 9
select select "piece"
click at [458, 137] on select "piece impact import window" at bounding box center [477, 141] width 39 height 9
click at [498, 166] on b at bounding box center [498, 165] width 3 height 6
click at [497, 166] on b at bounding box center [498, 165] width 3 height 6
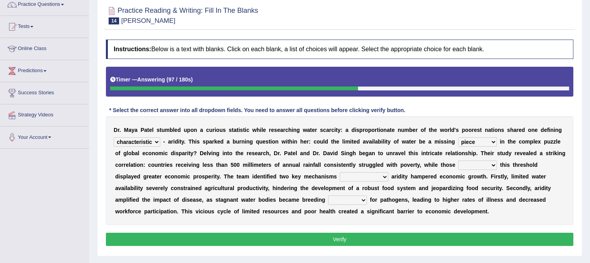
click at [495, 166] on select "persisting switching exceeding scoring" at bounding box center [477, 165] width 39 height 9
select select "exceeding"
click at [458, 161] on select "persisting switching exceeding scoring" at bounding box center [477, 165] width 39 height 9
click at [357, 176] on select "by them in that of those through which" at bounding box center [364, 176] width 48 height 9
select select "in that"
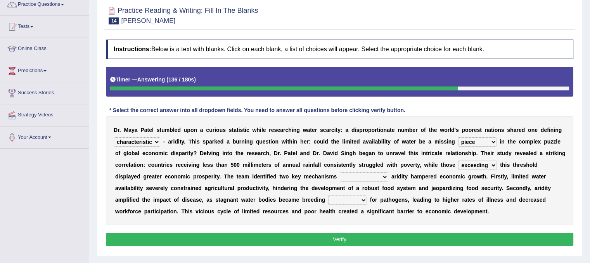
click at [340, 172] on select "by them in that of those through which" at bounding box center [364, 176] width 48 height 9
click at [328, 201] on select "targets grounds equations seas" at bounding box center [347, 200] width 39 height 9
select select "grounds"
click at [328, 196] on select "targets grounds equations seas" at bounding box center [347, 200] width 39 height 9
click at [322, 238] on button "Verify" at bounding box center [339, 239] width 467 height 13
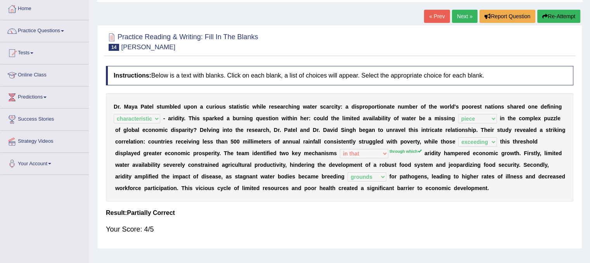
scroll to position [36, 0]
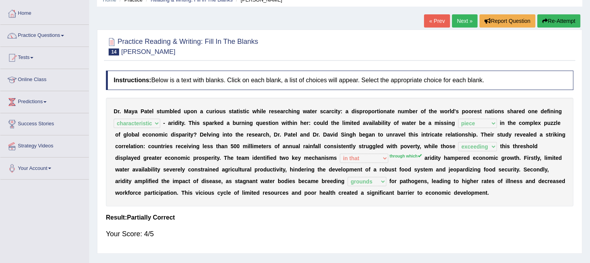
click at [460, 24] on link "Next »" at bounding box center [465, 20] width 26 height 13
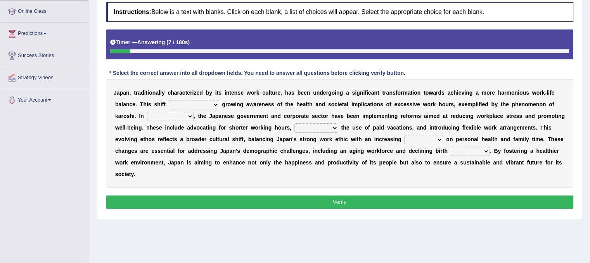
scroll to position [109, 0]
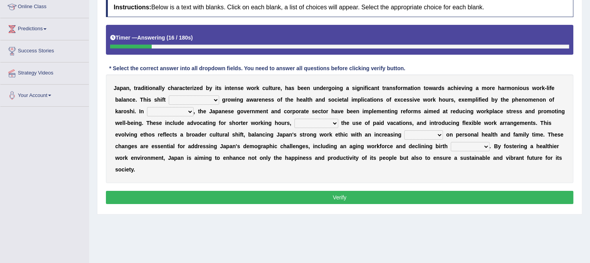
click at [212, 102] on select "is driven by is driven driven by which is driven" at bounding box center [194, 99] width 50 height 9
click at [218, 99] on select "is driven by is driven driven by which is driven" at bounding box center [194, 99] width 50 height 9
select select "is driven by"
click at [169, 95] on select "is driven by is driven driven by which is driven" at bounding box center [194, 99] width 50 height 9
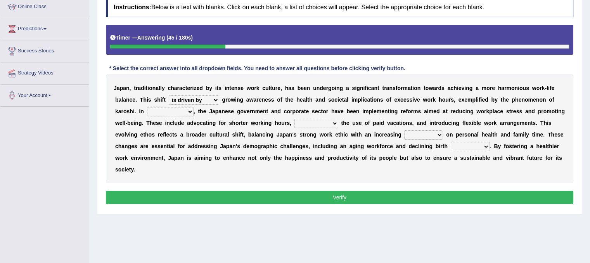
click at [189, 109] on select "consideration difference regard response" at bounding box center [170, 111] width 47 height 9
select select "consideration"
click at [147, 107] on select "consideration difference regard response" at bounding box center [170, 111] width 47 height 9
click at [328, 123] on select "persuading retiring posing encouraging" at bounding box center [316, 123] width 44 height 9
select select "persuading"
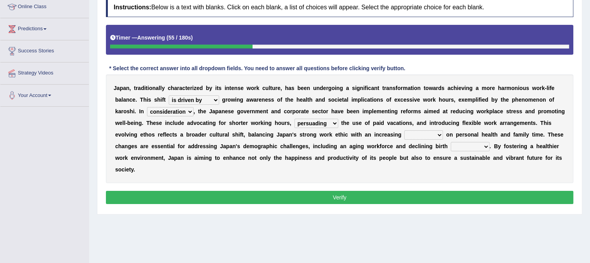
click at [294, 119] on select "persuading retiring posing encouraging" at bounding box center [316, 123] width 44 height 9
click at [440, 134] on select "omission prospect code emphasis" at bounding box center [423, 134] width 39 height 9
select select "omission"
click at [404, 130] on select "omission prospect code emphasis" at bounding box center [423, 134] width 39 height 9
click at [488, 146] on select "examples impacts models rates" at bounding box center [470, 146] width 39 height 9
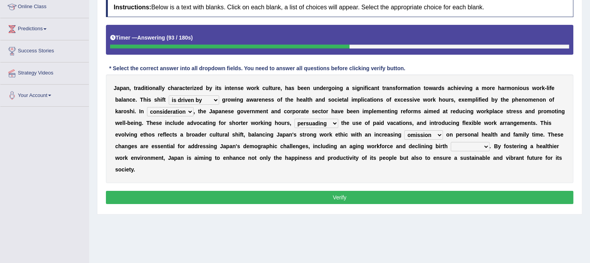
select select "rates"
click at [451, 142] on select "examples impacts models rates" at bounding box center [470, 146] width 39 height 9
click at [454, 195] on button "Verify" at bounding box center [339, 197] width 467 height 13
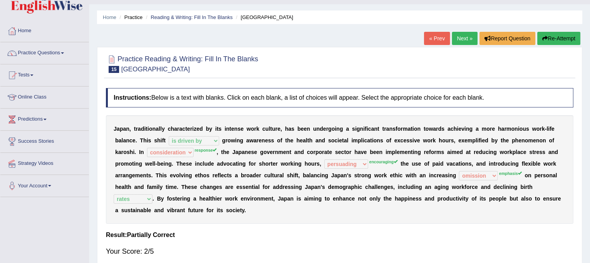
scroll to position [0, 0]
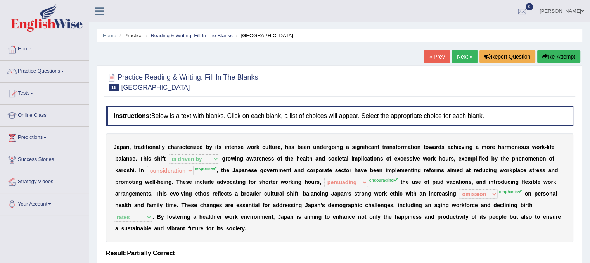
click at [459, 59] on link "Next »" at bounding box center [465, 56] width 26 height 13
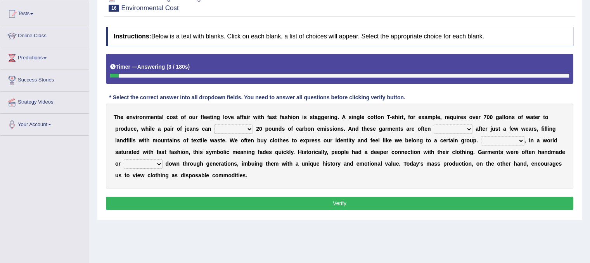
scroll to position [80, 0]
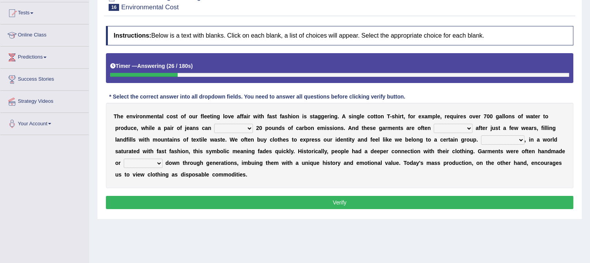
click at [238, 128] on select "generate access recycle measure" at bounding box center [233, 128] width 39 height 9
select select "generate"
click at [214, 124] on select "generate access recycle measure" at bounding box center [233, 128] width 39 height 9
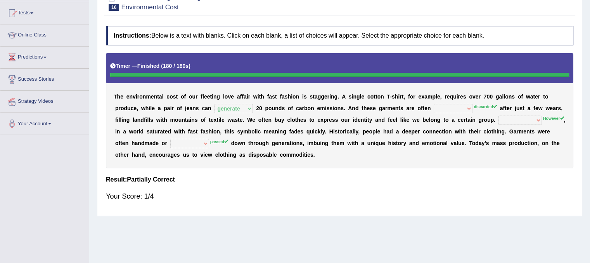
scroll to position [0, 0]
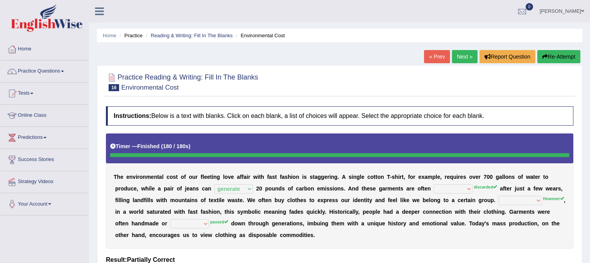
click at [459, 57] on link "Next »" at bounding box center [465, 56] width 26 height 13
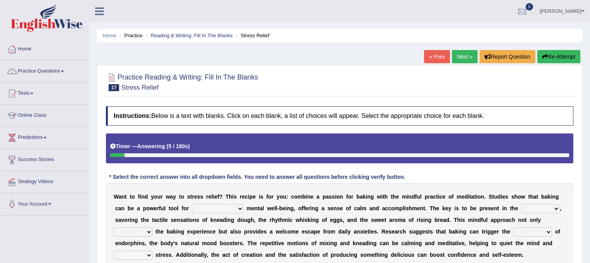
click at [432, 57] on link "« Prev" at bounding box center [437, 56] width 26 height 13
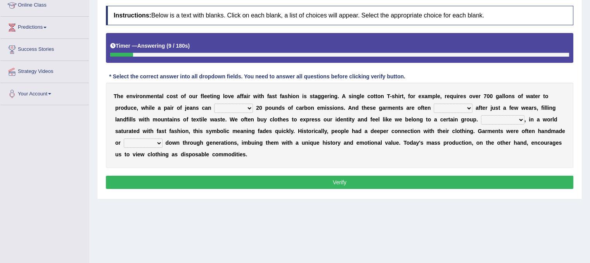
scroll to position [124, 0]
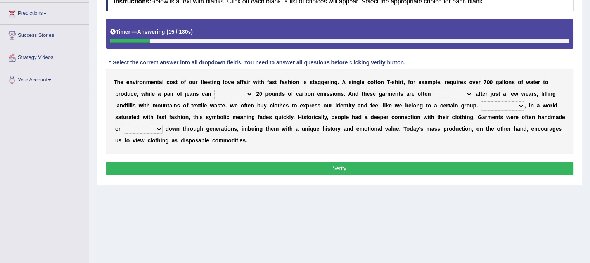
click at [244, 97] on select "generate access recycle measure" at bounding box center [233, 94] width 39 height 9
select select "measure"
click at [214, 90] on select "generate access recycle measure" at bounding box center [233, 94] width 39 height 9
click at [455, 98] on div "T h e e n v i r o n m e n t a l c o s t o f o u r f l e e t i n g l o v e a f f…" at bounding box center [339, 111] width 467 height 85
click at [467, 94] on select "found allocated discarded developed" at bounding box center [453, 94] width 39 height 9
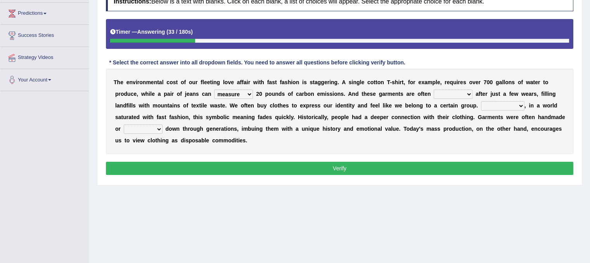
select select "discarded"
click at [434, 90] on select "found allocated discarded developed" at bounding box center [453, 94] width 39 height 9
click at [514, 106] on select "However While For instance Besides" at bounding box center [502, 105] width 43 height 9
select select "For instance"
click at [481, 101] on select "However While For instance Besides" at bounding box center [502, 105] width 43 height 9
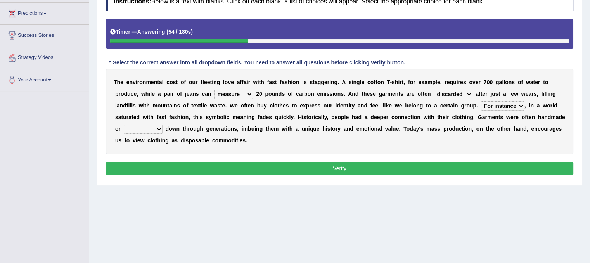
click at [157, 135] on div "T h e e n v i r o n m e n t a l c o s t o f o u r f l e e t i n g l o v e a f f…" at bounding box center [339, 111] width 467 height 85
click at [157, 127] on select "sought passed raised altered" at bounding box center [143, 129] width 39 height 9
select select "passed"
click at [124, 125] on select "sought passed raised altered" at bounding box center [143, 129] width 39 height 9
click at [156, 127] on select "sought passed raised altered" at bounding box center [143, 129] width 39 height 9
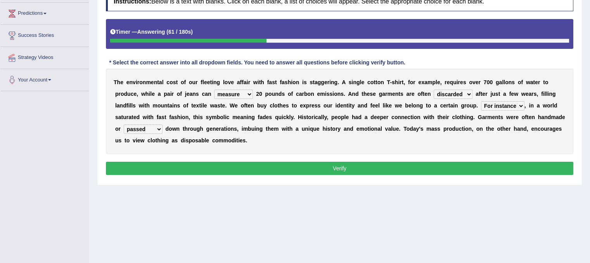
click at [196, 168] on button "Verify" at bounding box center [339, 168] width 467 height 13
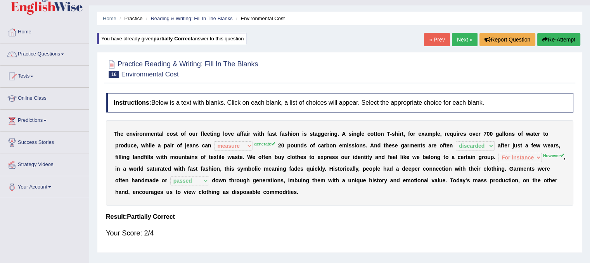
scroll to position [0, 0]
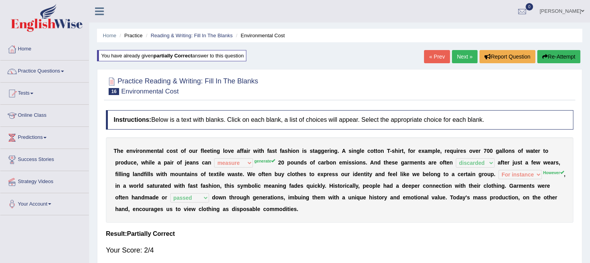
click at [465, 52] on link "Next »" at bounding box center [465, 56] width 26 height 13
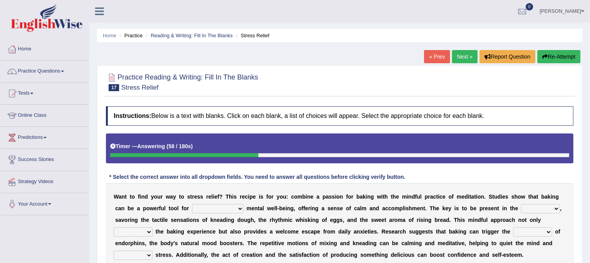
click at [541, 46] on div "Home Practice Reading & Writing: Fill In The Blanks Stress Relief « Prev Next »…" at bounding box center [339, 194] width 501 height 388
click at [550, 54] on button "Re-Attempt" at bounding box center [558, 56] width 43 height 13
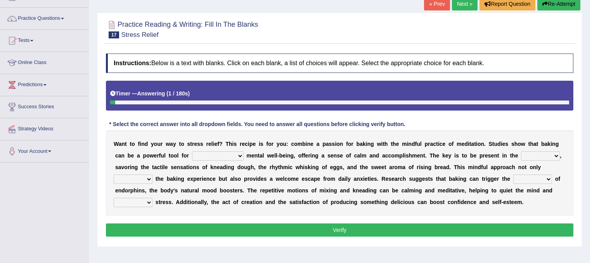
scroll to position [62, 0]
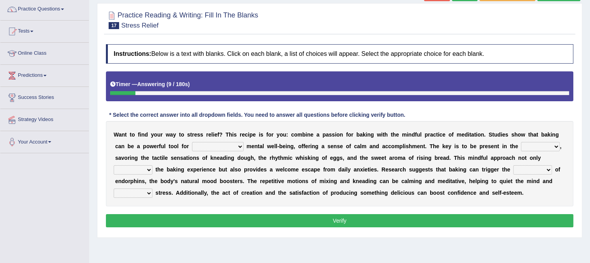
click at [240, 144] on select "improving being improved improvement improved" at bounding box center [218, 146] width 52 height 9
select select "improving"
click at [192, 142] on select "improving being improved improvement improved" at bounding box center [218, 146] width 52 height 9
click at [539, 144] on select "moment point success duration" at bounding box center [540, 146] width 39 height 9
select select "point"
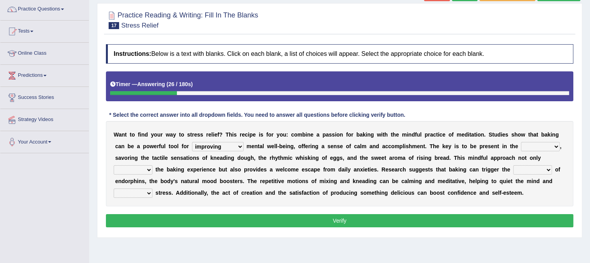
click at [521, 142] on select "moment point success duration" at bounding box center [540, 146] width 39 height 9
click at [549, 146] on select "moment point success duration" at bounding box center [540, 146] width 39 height 9
click at [570, 170] on div "W a n t t o f i n d y o u r w a y t o s t r e s s r e l i e f ? T h i s r e c i…" at bounding box center [339, 163] width 467 height 85
click at [146, 168] on select "exhibits enhances consumes postpones" at bounding box center [133, 169] width 39 height 9
select select "exhibits"
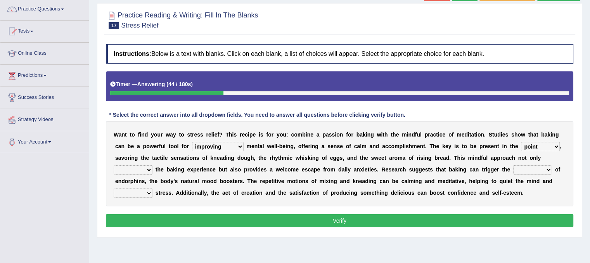
click at [114, 165] on select "exhibits enhances consumes postpones" at bounding box center [133, 169] width 39 height 9
click at [533, 169] on select "texture theory trend release" at bounding box center [532, 169] width 39 height 9
select select "texture"
click at [513, 165] on select "texture theory trend release" at bounding box center [532, 169] width 39 height 9
click at [148, 196] on select "reduce interpret satisfy gather" at bounding box center [133, 193] width 39 height 9
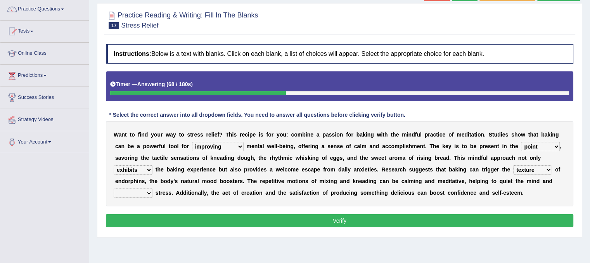
select select "reduce"
click at [114, 189] on select "reduce interpret satisfy gather" at bounding box center [133, 193] width 39 height 9
click at [338, 215] on button "Verify" at bounding box center [339, 220] width 467 height 13
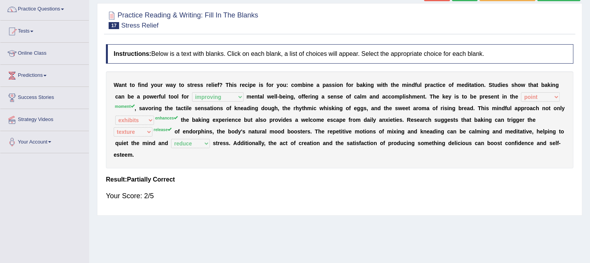
drag, startPoint x: 236, startPoint y: 128, endPoint x: 282, endPoint y: 54, distance: 87.0
click at [282, 54] on div "Instructions: Below is a text with blanks. Click on each blank, a list of choic…" at bounding box center [339, 125] width 471 height 171
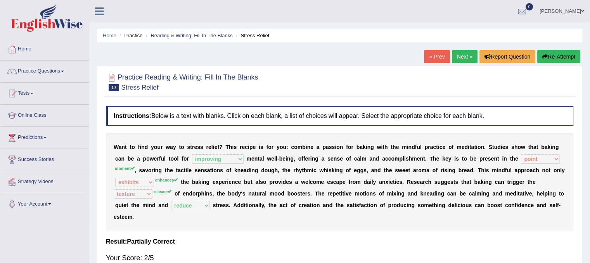
click at [460, 52] on link "Next »" at bounding box center [465, 56] width 26 height 13
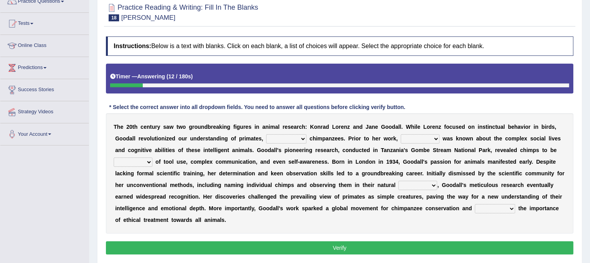
scroll to position [78, 0]
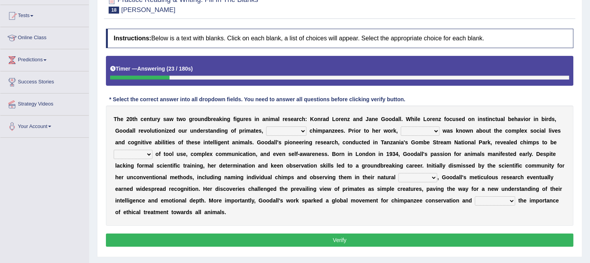
click at [299, 129] on select "closely faithfully perfectly particularly" at bounding box center [286, 130] width 40 height 9
select select "closely"
click at [266, 126] on select "closely faithfully perfectly particularly" at bounding box center [286, 130] width 40 height 9
click at [439, 131] on select "few a few little a little" at bounding box center [420, 130] width 39 height 9
select select "few"
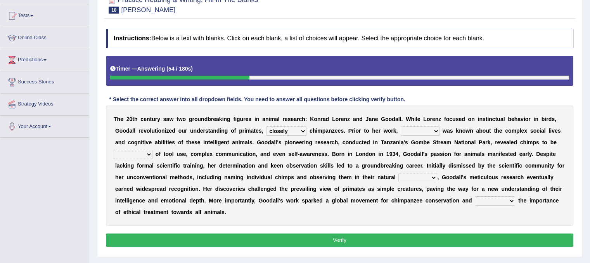
click at [401, 126] on select "few a few little a little" at bounding box center [420, 130] width 39 height 9
click at [150, 152] on select "sufficient capable special frequent" at bounding box center [133, 154] width 39 height 9
select select "capable"
click at [114, 150] on select "sufficient capable special frequent" at bounding box center [133, 154] width 39 height 9
click at [432, 179] on select "element input regime habitat" at bounding box center [417, 177] width 39 height 9
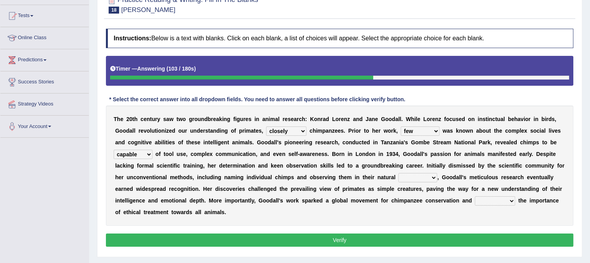
select select "habitat"
click at [398, 173] on select "element input regime habitat" at bounding box center [417, 177] width 39 height 9
click at [516, 198] on b at bounding box center [516, 200] width 3 height 6
click at [510, 198] on select "contacted claimed comprised highlighted" at bounding box center [495, 200] width 40 height 9
select select "highlighted"
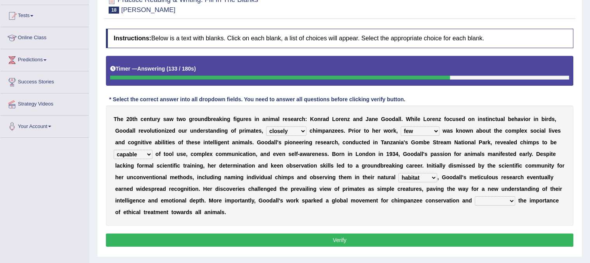
click at [475, 196] on select "contacted claimed comprised highlighted" at bounding box center [495, 200] width 40 height 9
click at [491, 242] on button "Verify" at bounding box center [339, 240] width 467 height 13
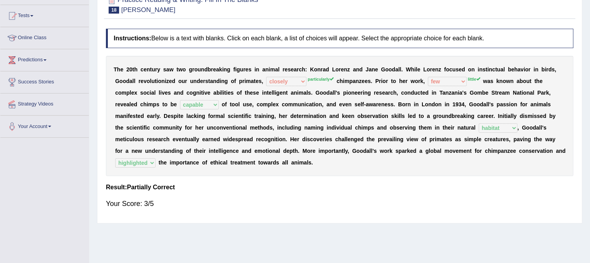
drag, startPoint x: 590, startPoint y: 201, endPoint x: 579, endPoint y: 88, distance: 113.8
click at [579, 88] on div "Home Practice Reading & Writing: Fill In The Blanks Jane Goodall « Prev Next » …" at bounding box center [339, 116] width 501 height 388
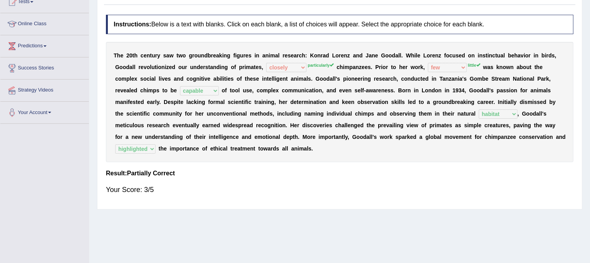
scroll to position [0, 0]
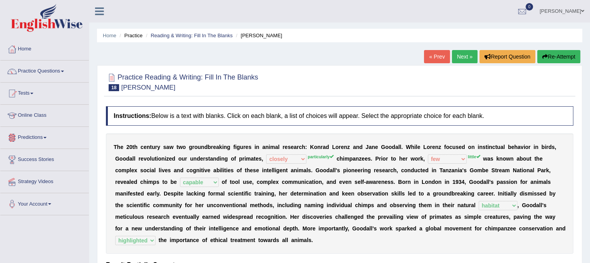
click at [42, 138] on link "Predictions" at bounding box center [44, 136] width 88 height 19
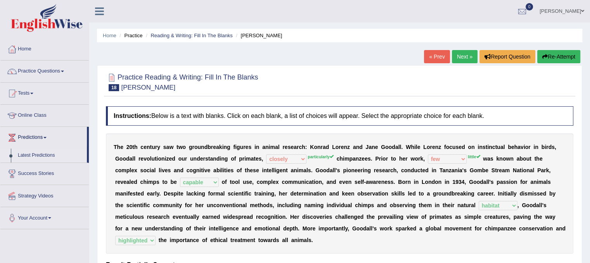
click at [41, 157] on link "Latest Predictions" at bounding box center [50, 156] width 73 height 14
